Goal: Transaction & Acquisition: Obtain resource

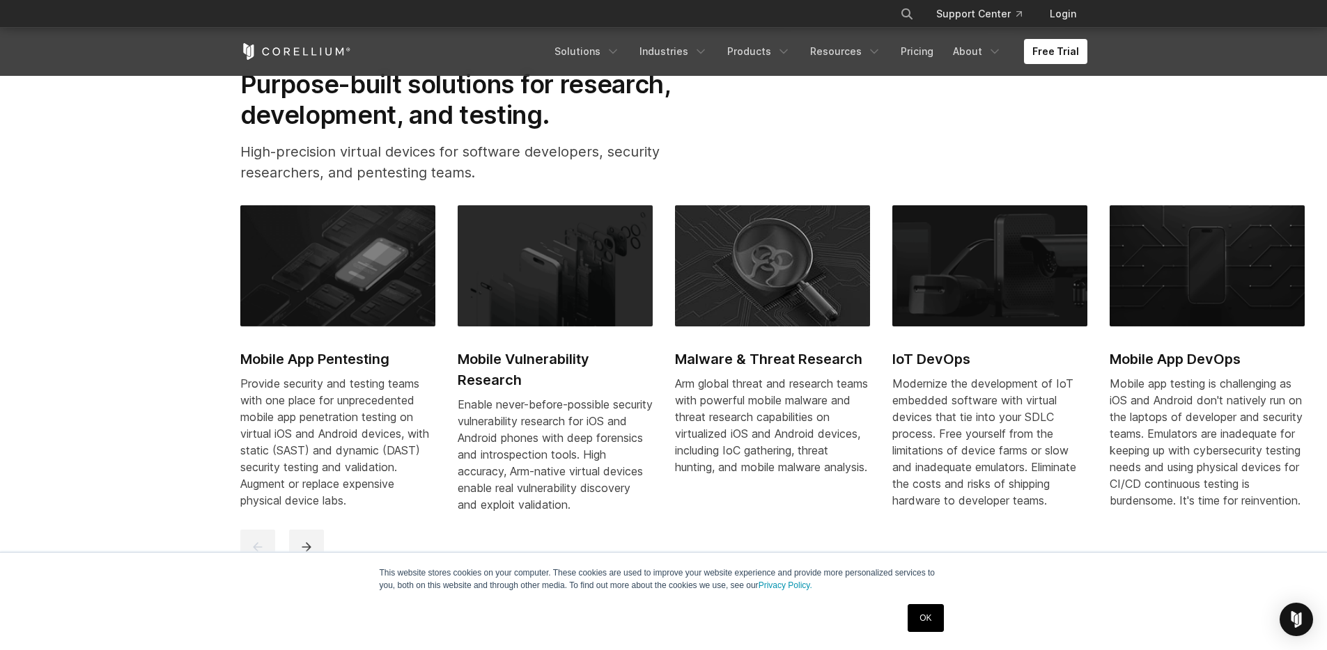
scroll to position [693, 0]
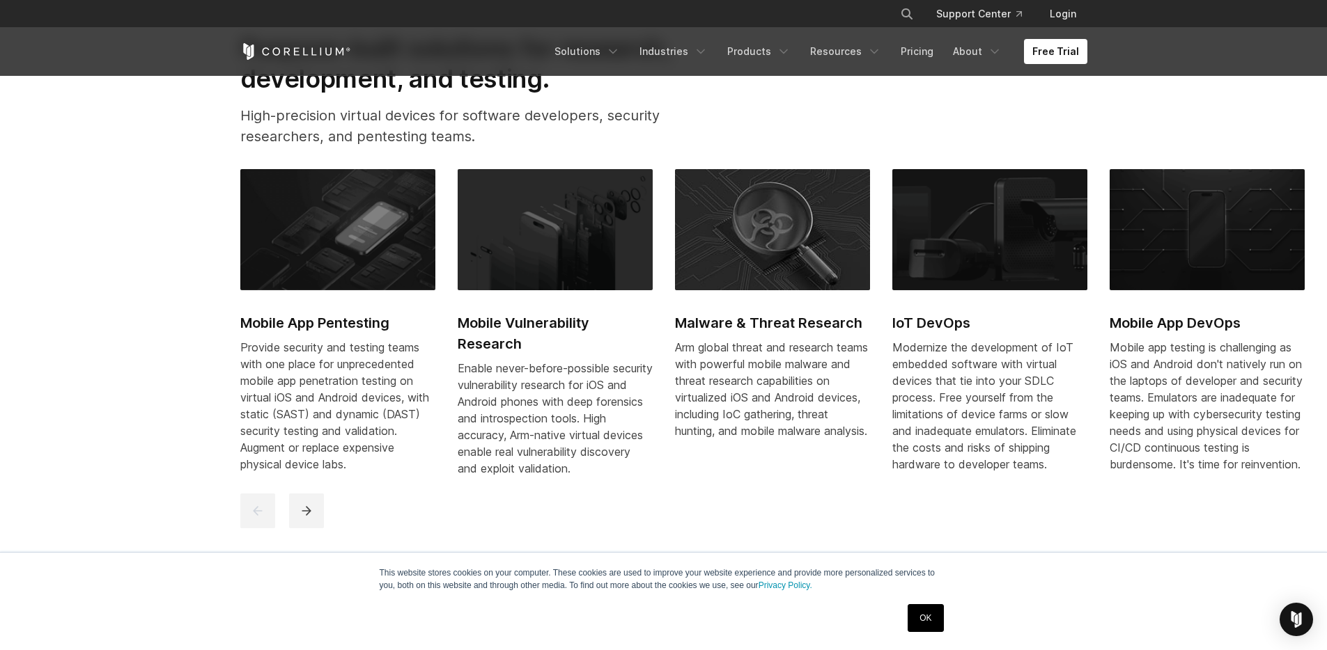
click at [310, 323] on h2 "Mobile App Pentesting" at bounding box center [337, 323] width 195 height 21
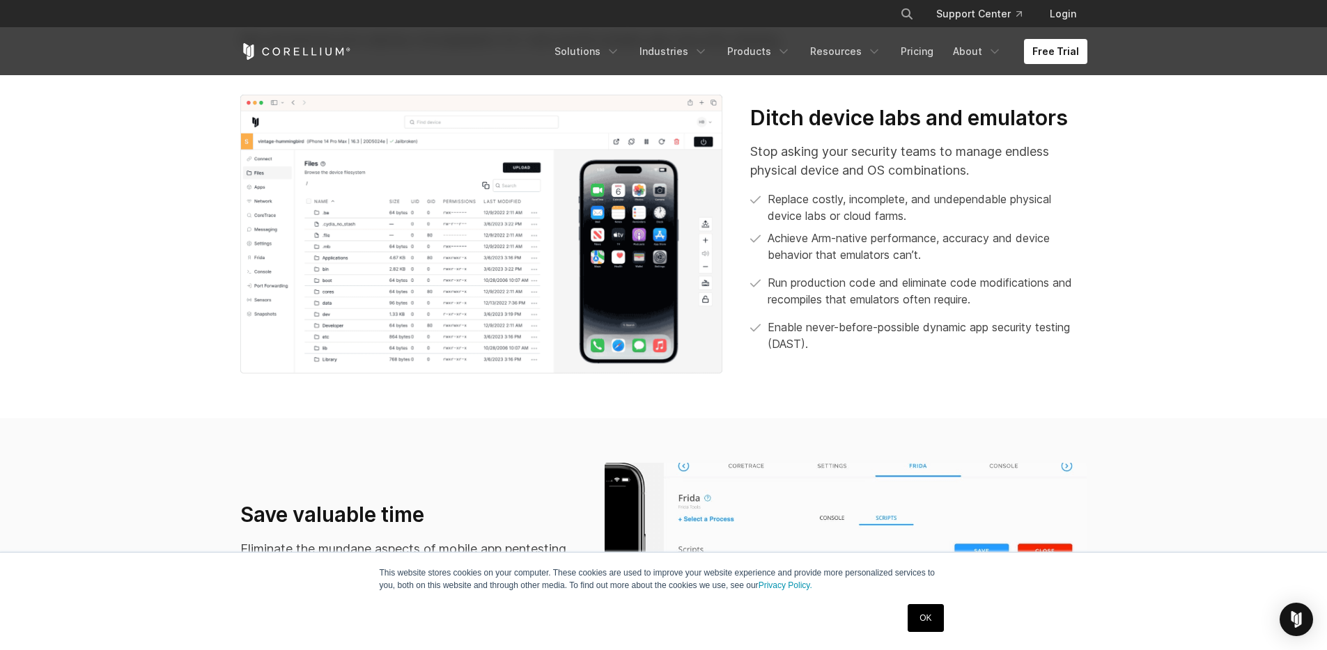
scroll to position [518, 0]
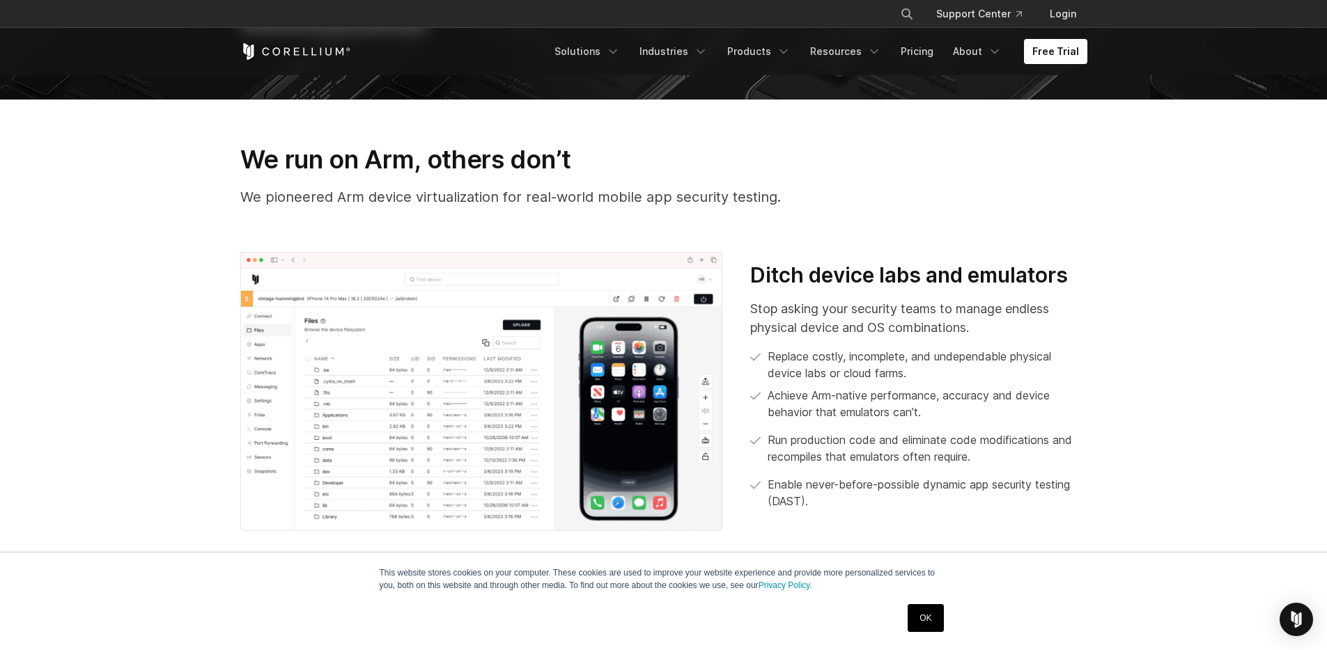
click at [932, 618] on link "OK" at bounding box center [925, 618] width 36 height 28
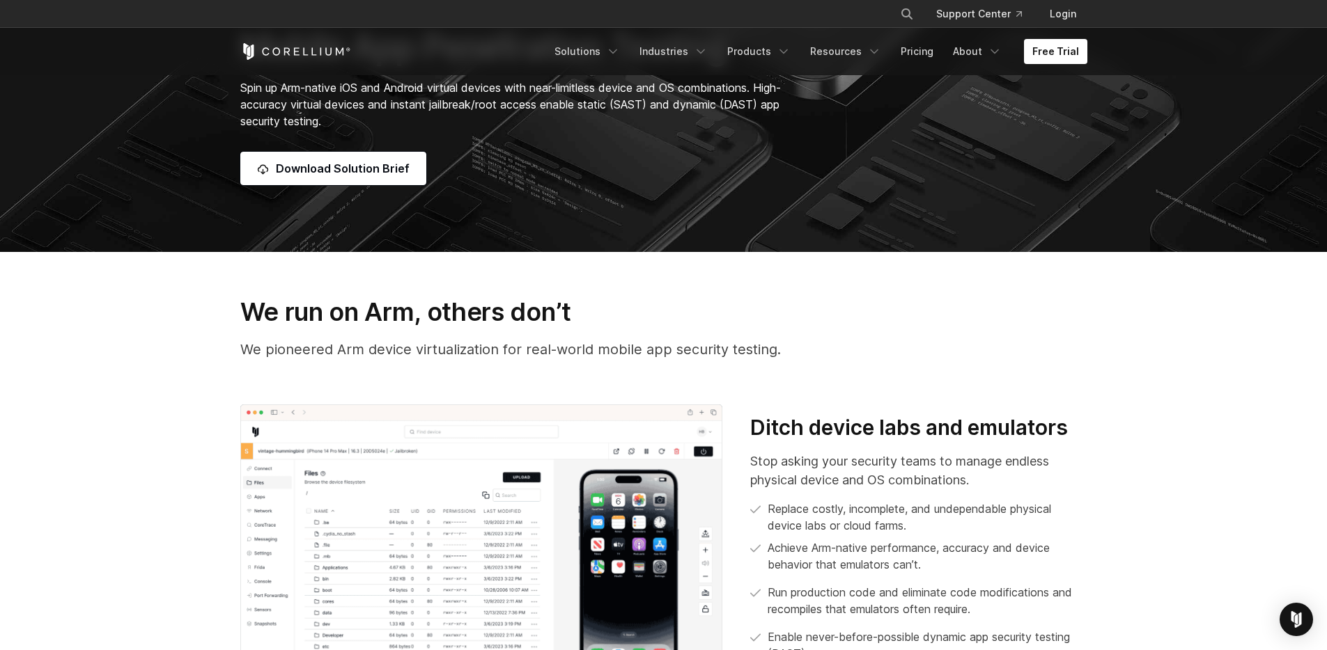
scroll to position [237, 0]
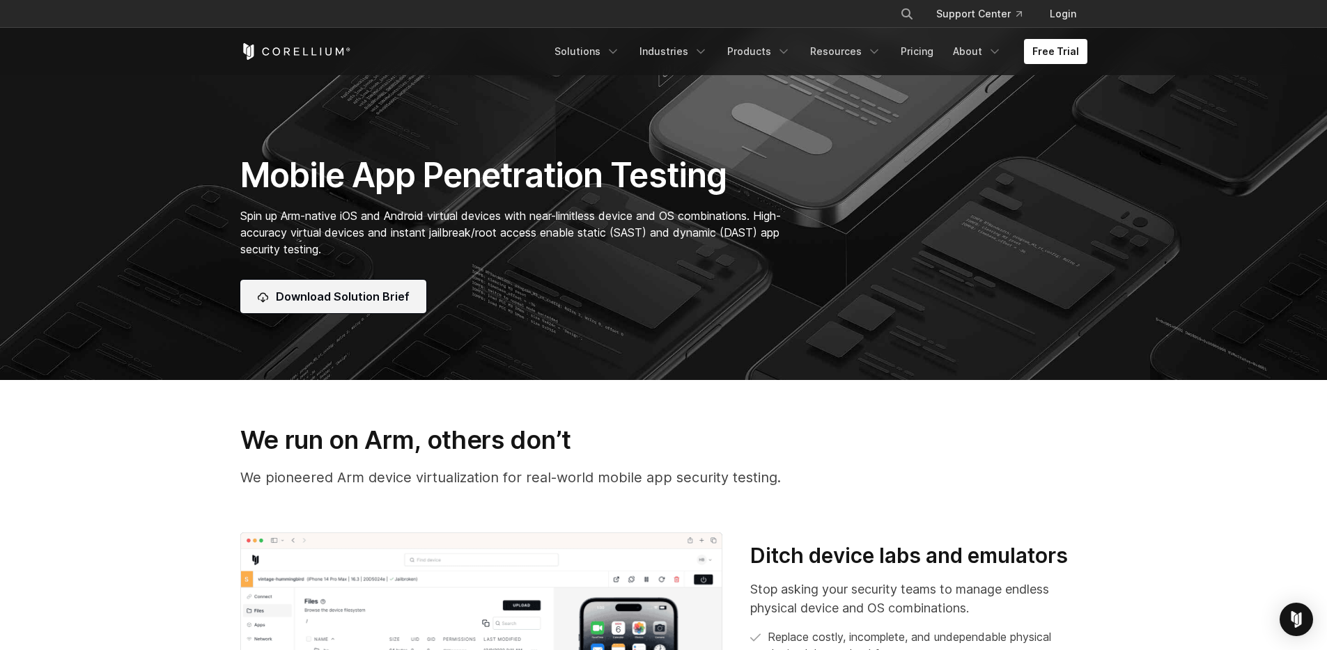
click at [337, 308] on link "Download Solution Brief" at bounding box center [333, 296] width 186 height 33
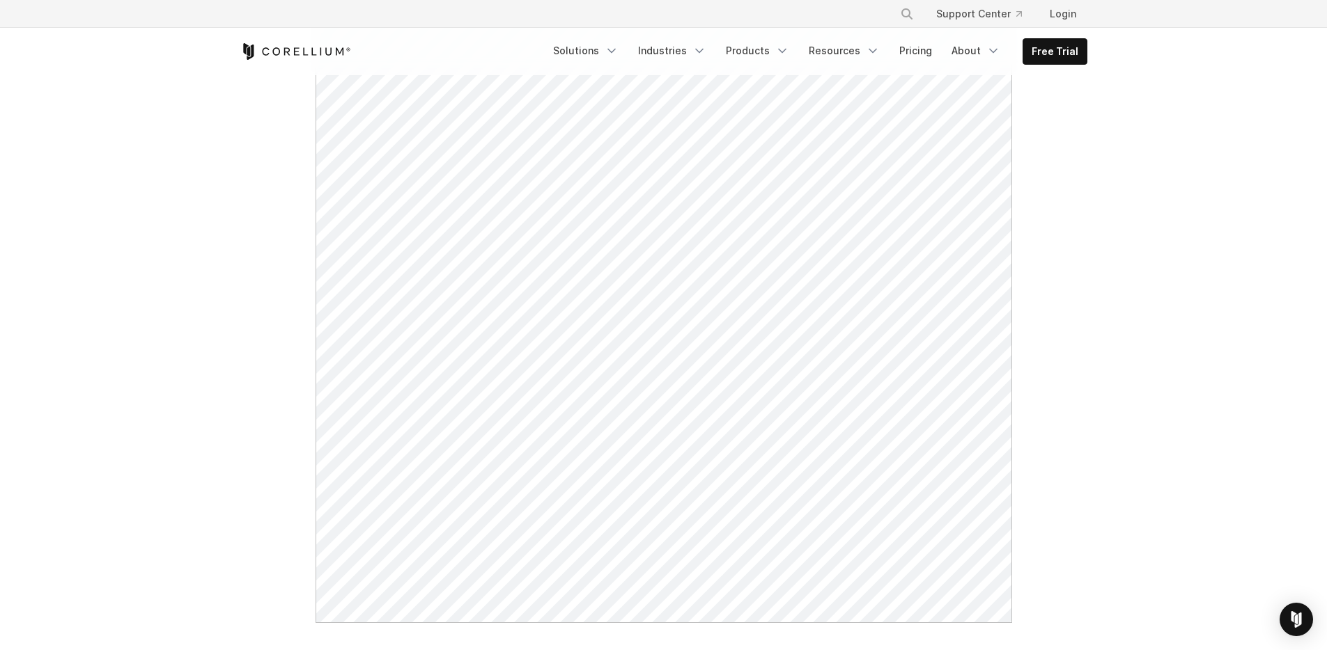
scroll to position [531, 0]
